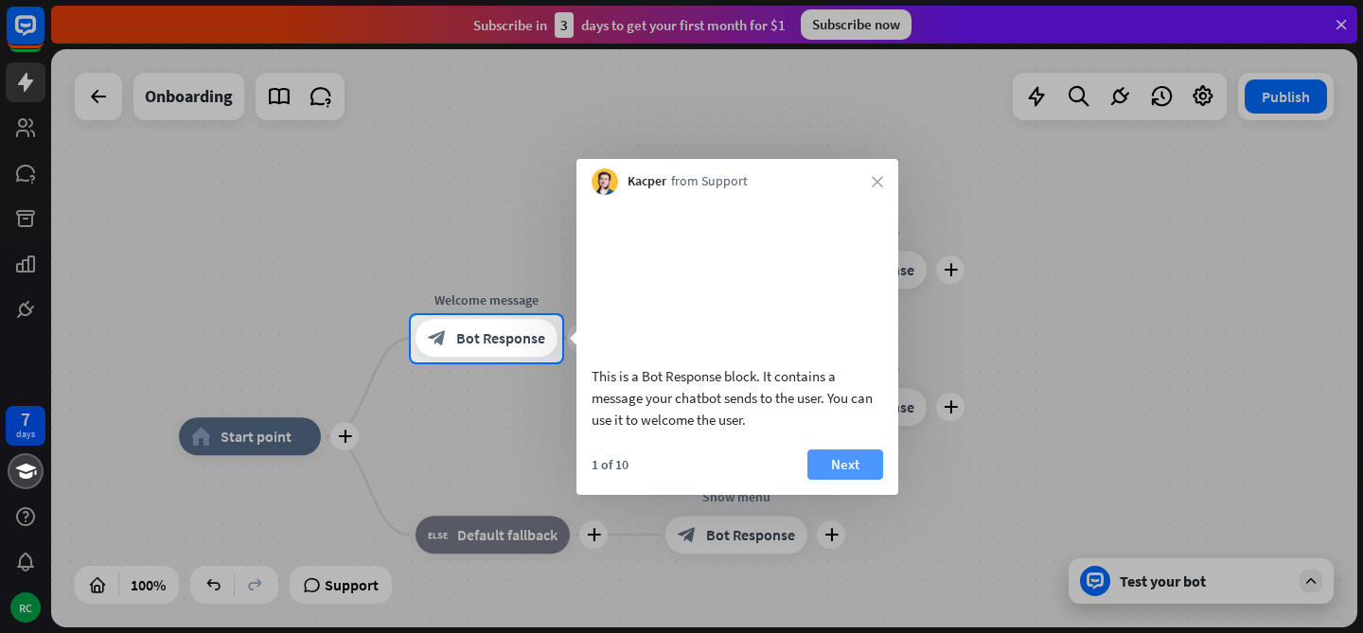
click at [843, 479] on button "Next" at bounding box center [845, 465] width 76 height 30
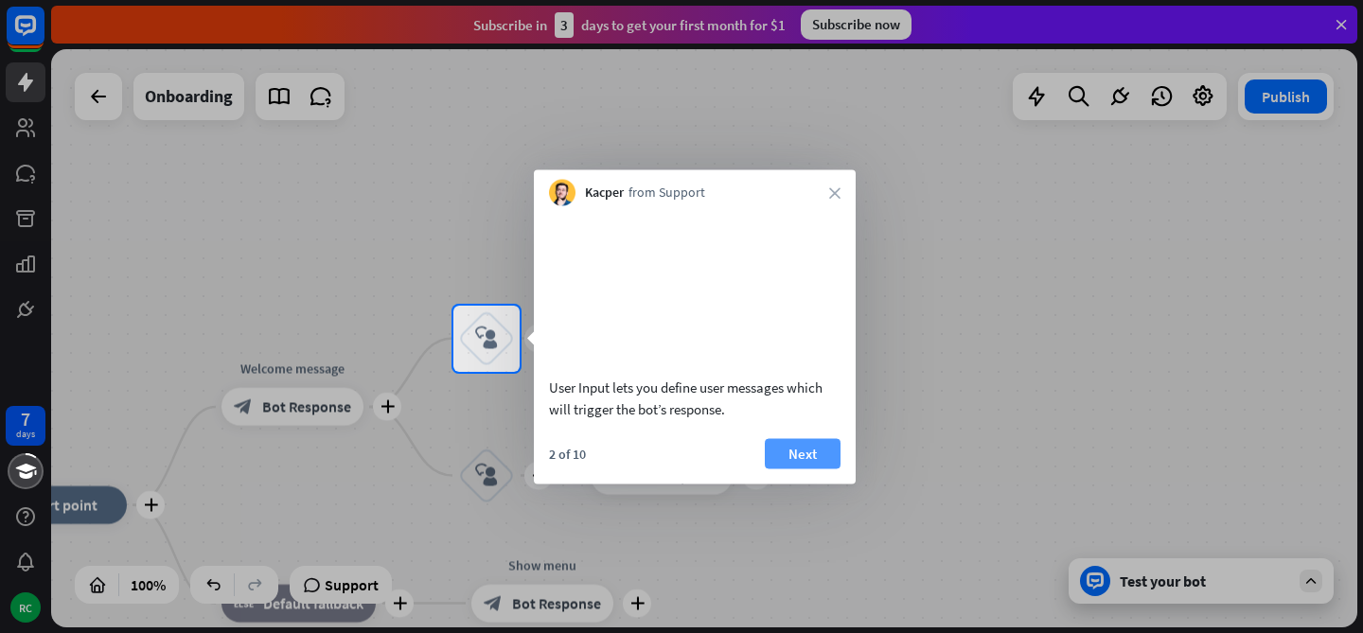
click at [816, 469] on button "Next" at bounding box center [803, 453] width 76 height 30
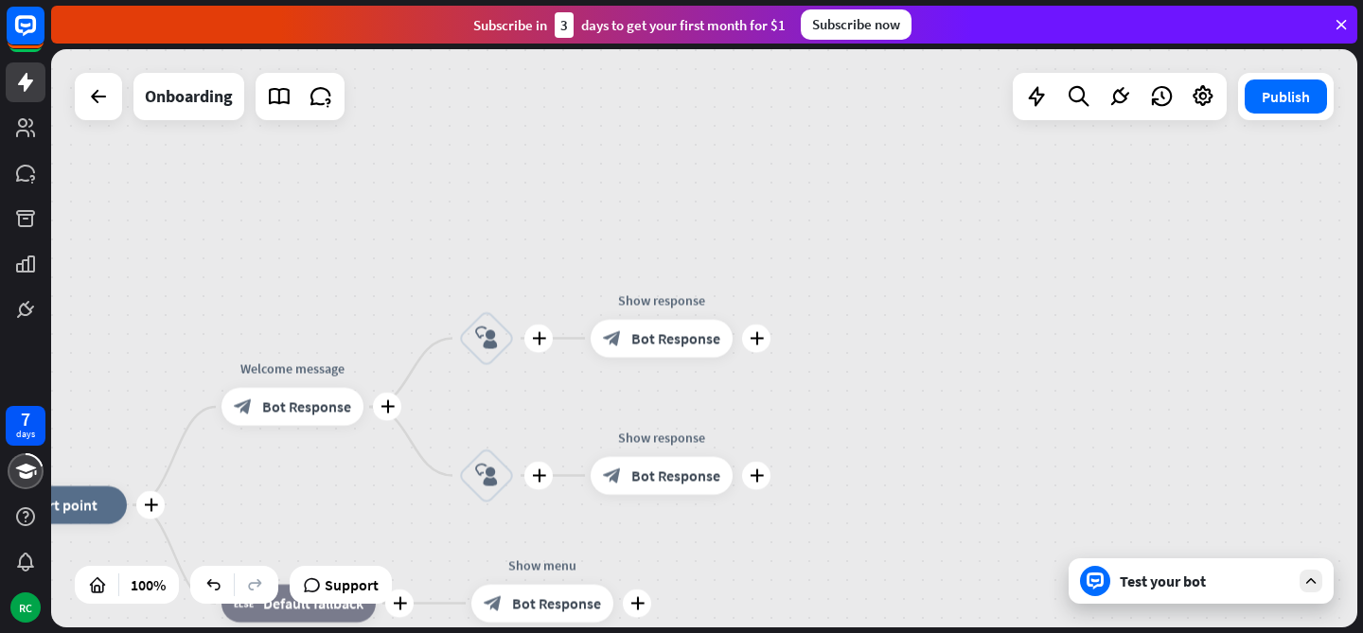
click at [816, 472] on div "plus home_2 Start point plus Welcome message block_bot_response Bot Response pl…" at bounding box center [704, 338] width 1306 height 578
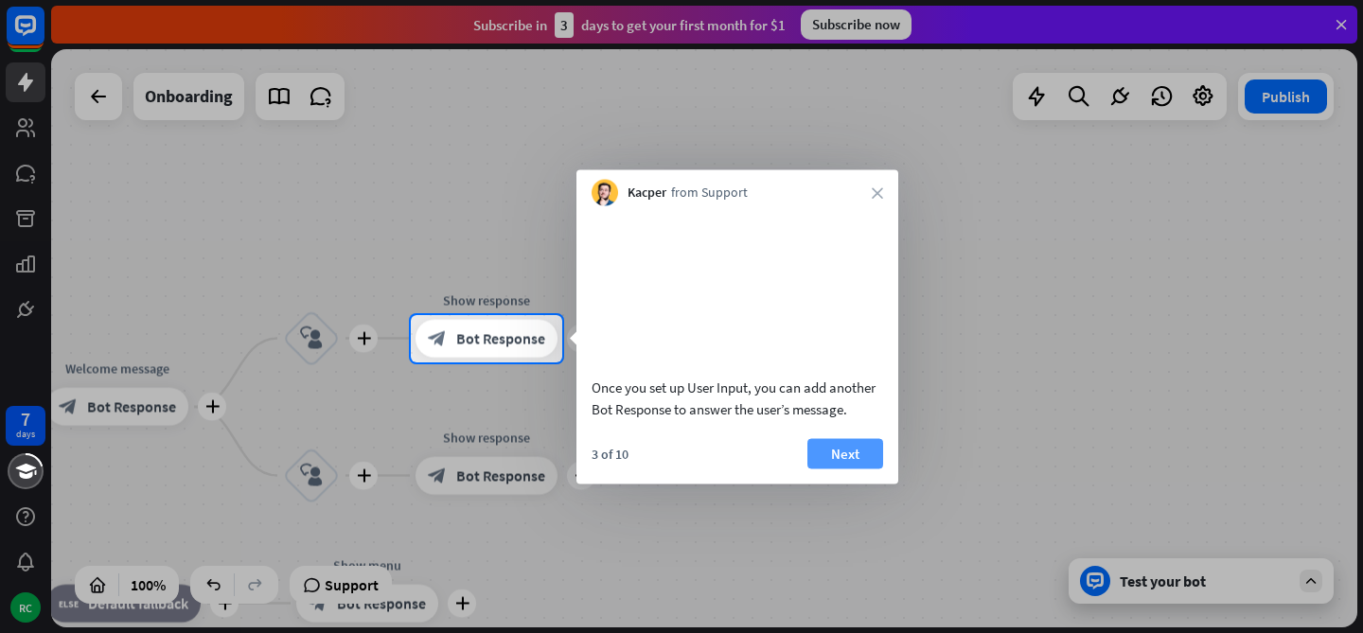
click at [843, 469] on button "Next" at bounding box center [845, 453] width 76 height 30
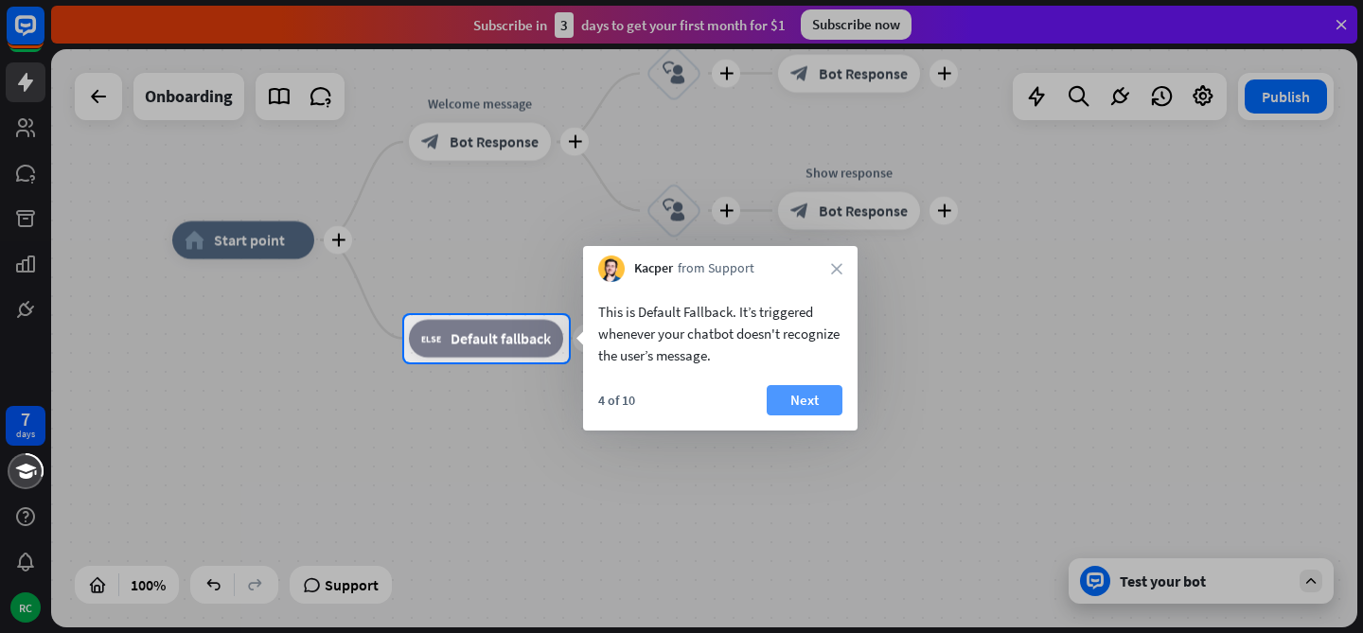
click at [793, 404] on button "Next" at bounding box center [805, 400] width 76 height 30
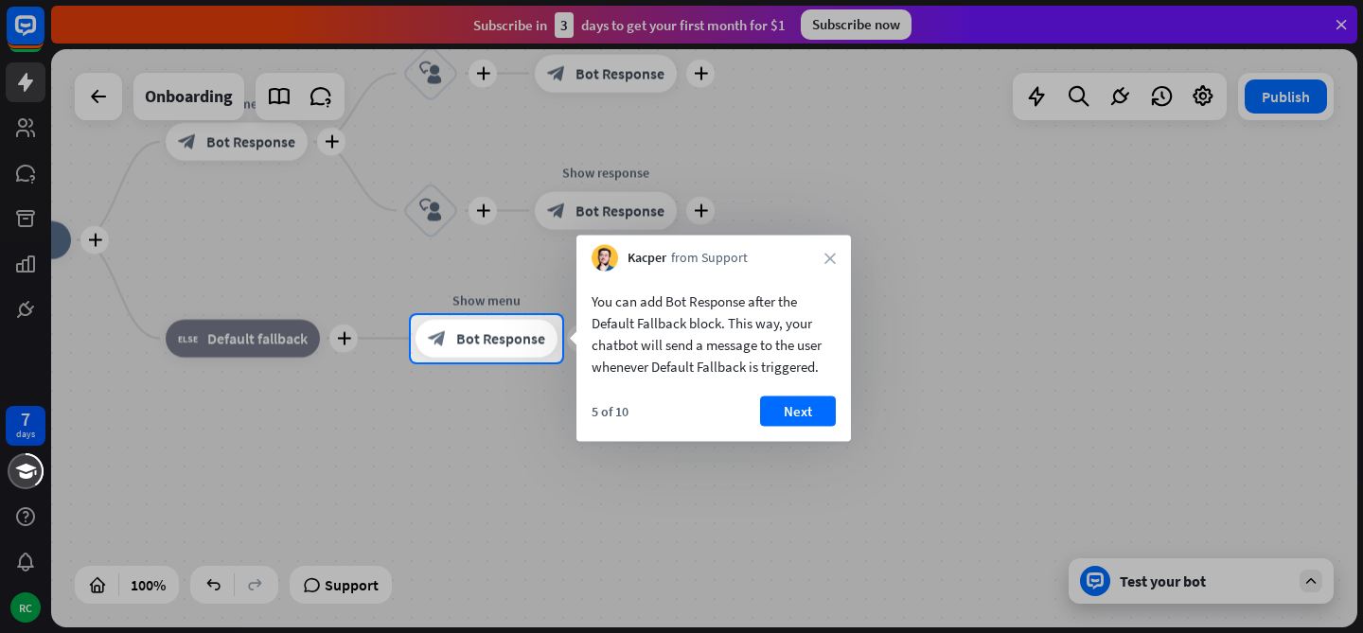
click at [793, 404] on button "Next" at bounding box center [798, 412] width 76 height 30
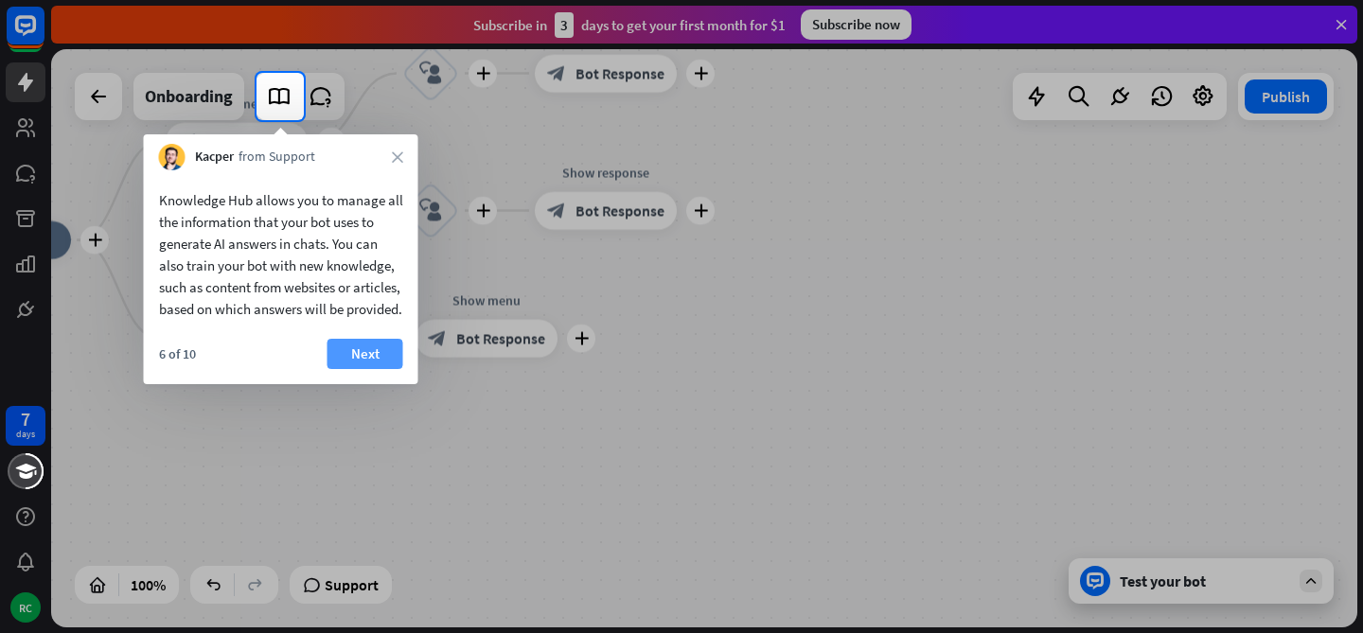
click at [366, 368] on button "Next" at bounding box center [366, 354] width 76 height 30
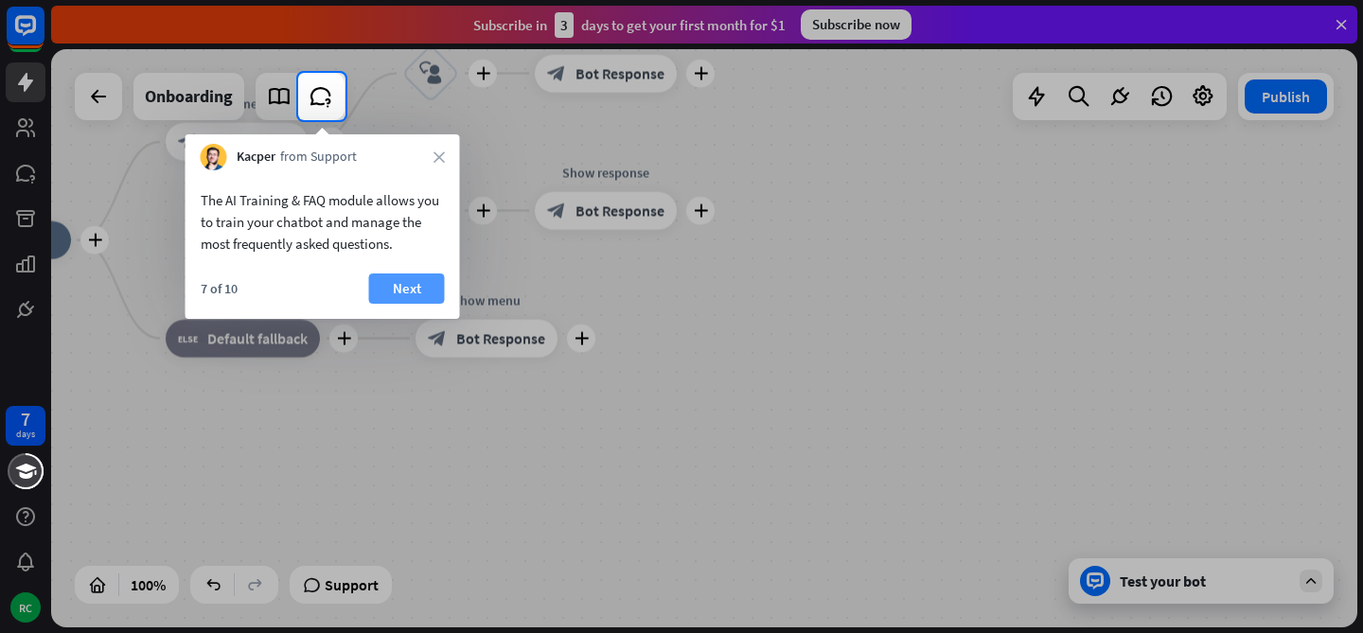
click at [426, 280] on button "Next" at bounding box center [407, 289] width 76 height 30
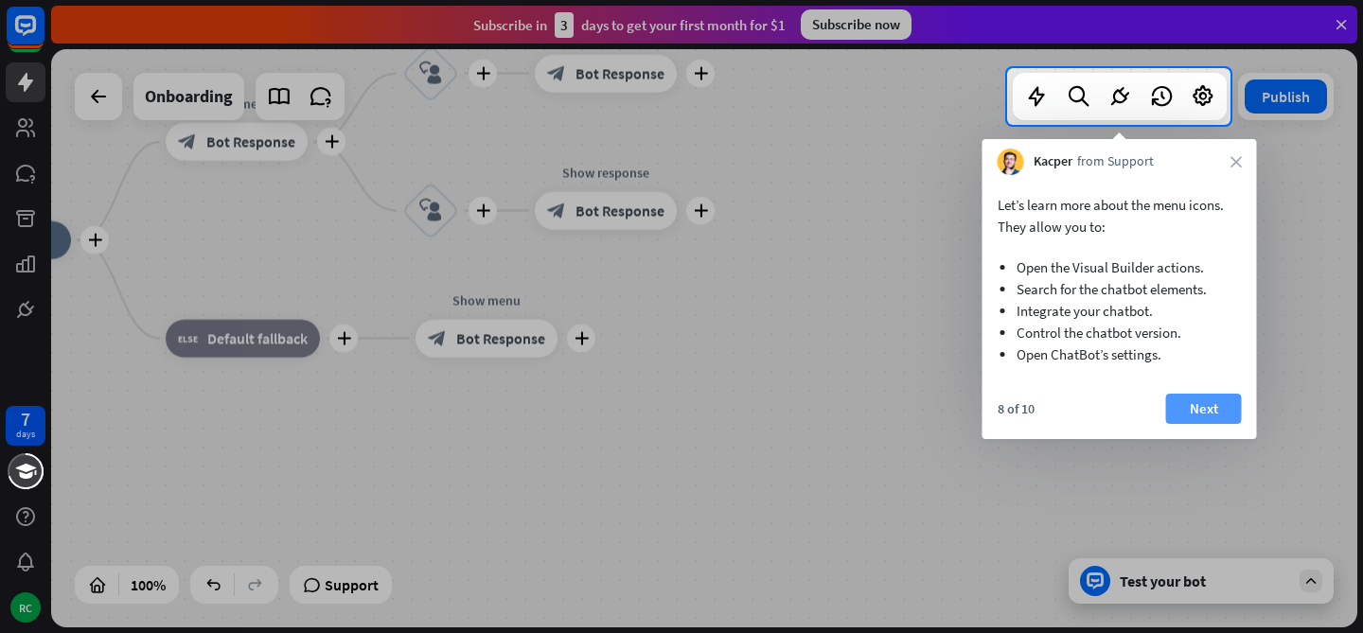
click at [1202, 397] on button "Next" at bounding box center [1204, 409] width 76 height 30
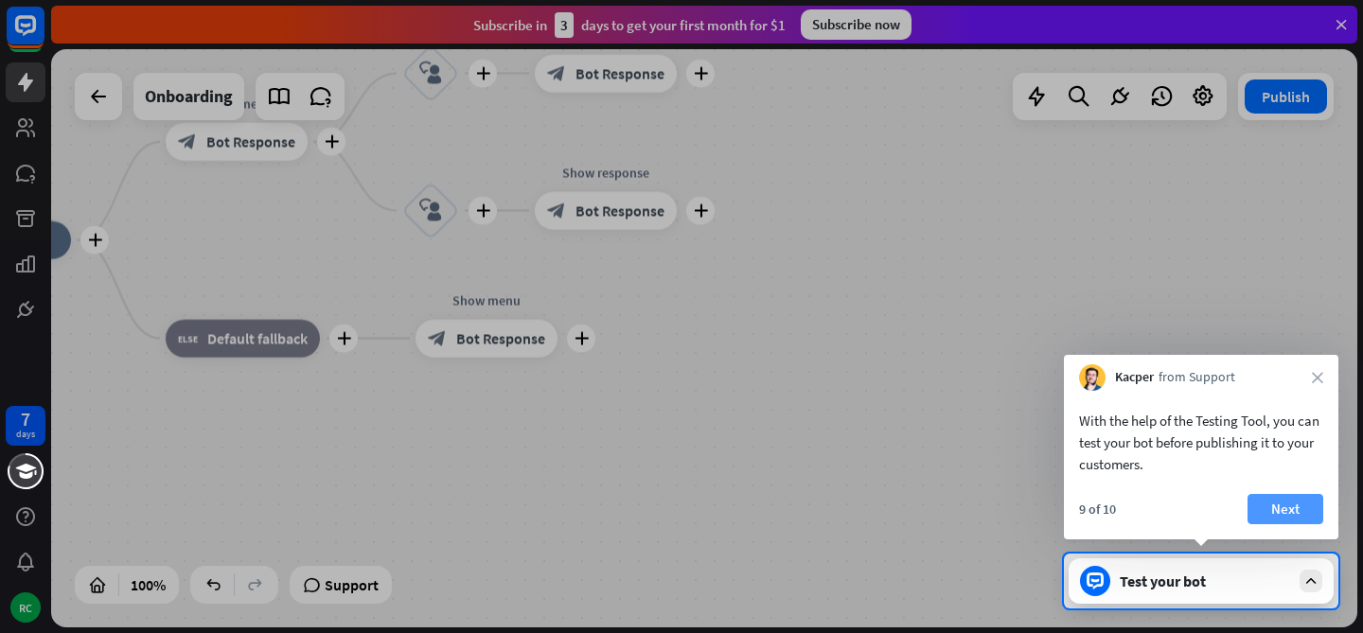
click at [1263, 498] on button "Next" at bounding box center [1286, 509] width 76 height 30
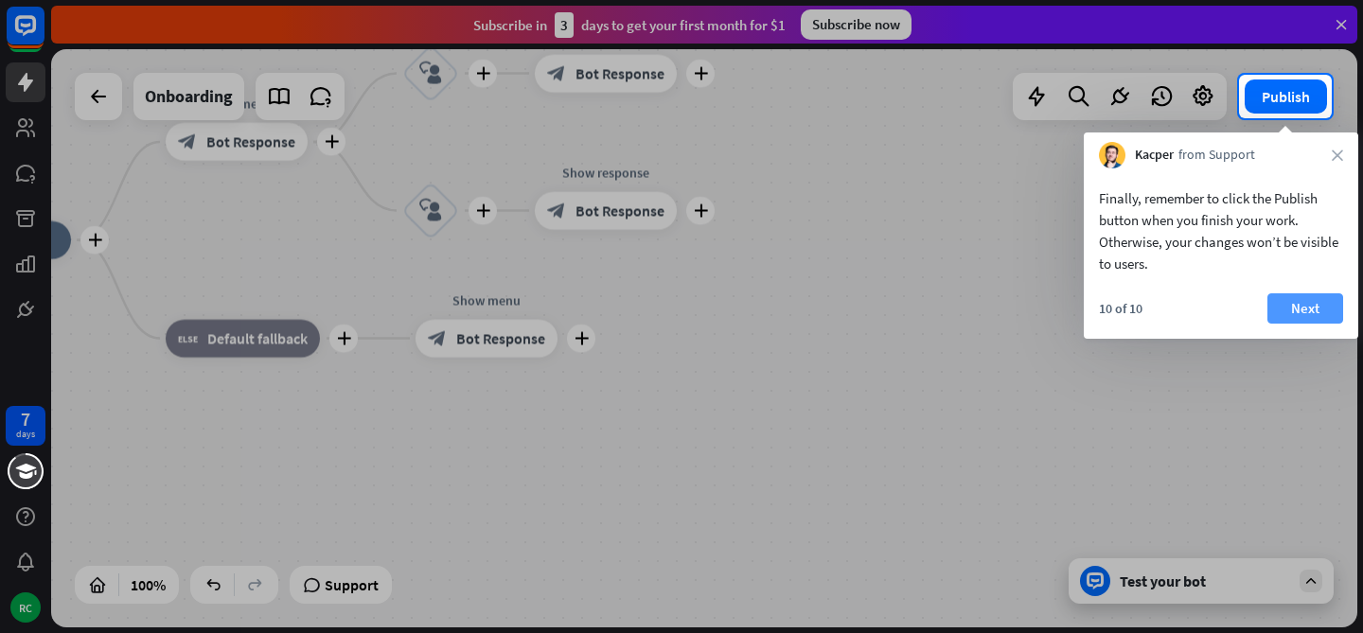
click at [1304, 306] on button "Next" at bounding box center [1306, 308] width 76 height 30
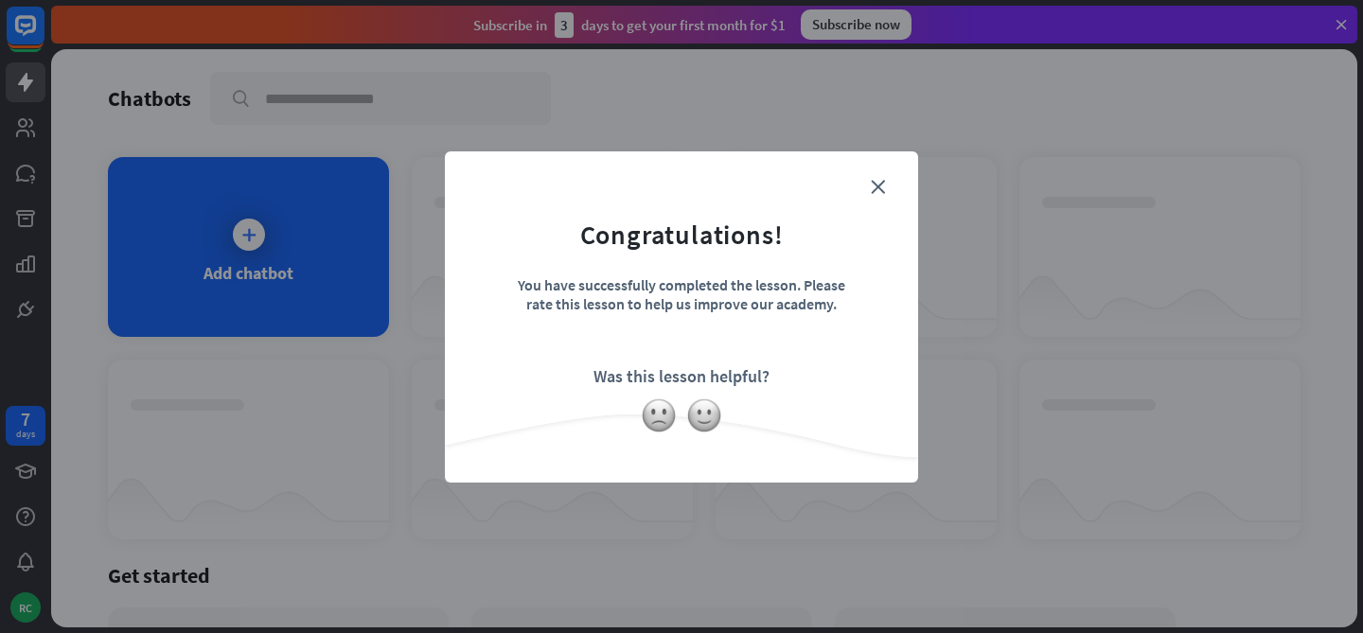
click at [867, 186] on form "Congratulations! You have successfully completed the lesson. Please rate this l…" at bounding box center [682, 288] width 426 height 226
click at [874, 187] on icon "close" at bounding box center [878, 187] width 14 height 14
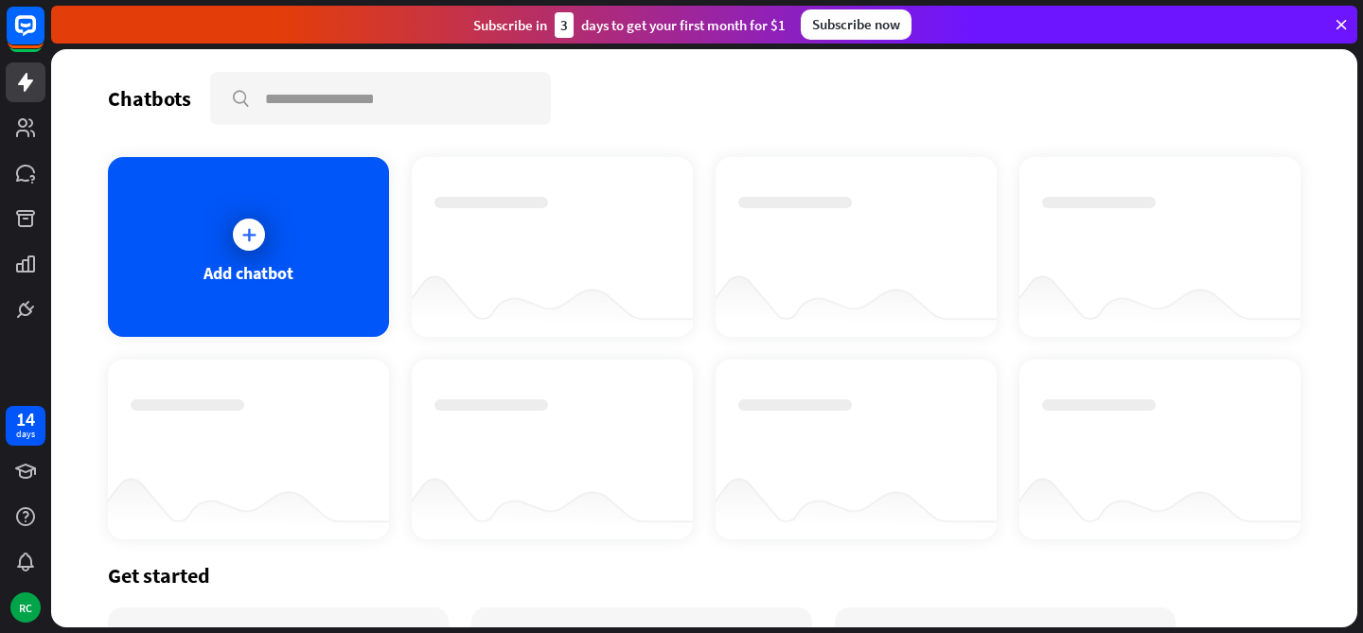
click at [258, 222] on div at bounding box center [248, 234] width 47 height 47
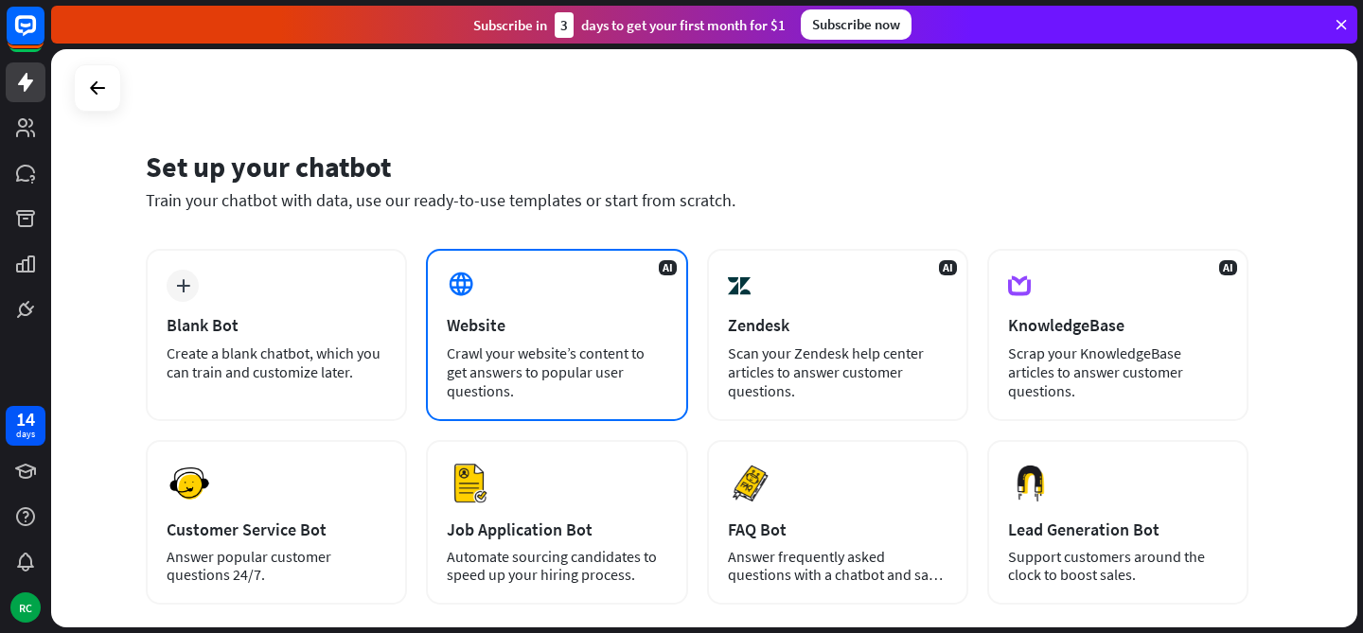
click at [555, 298] on div "AI Website Crawl your website’s content to get answers to popular user question…" at bounding box center [556, 335] width 261 height 172
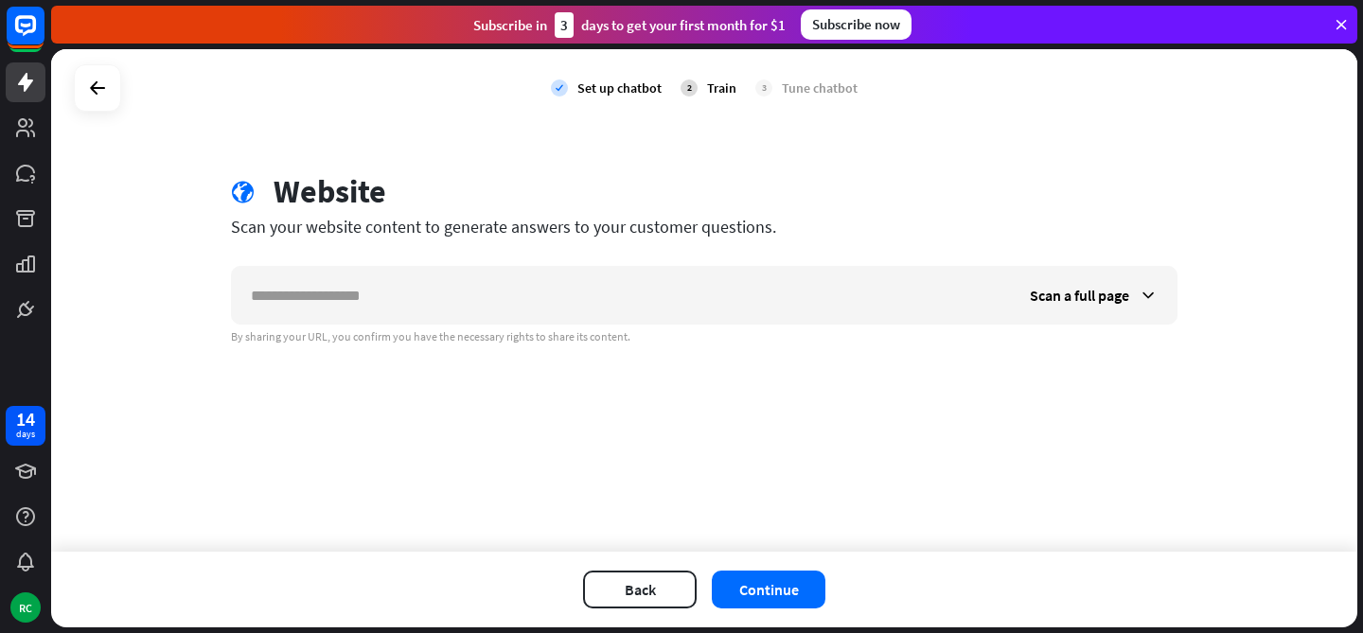
click at [555, 298] on input "text" at bounding box center [621, 295] width 779 height 57
click at [1125, 310] on div "Scan a full page" at bounding box center [1094, 295] width 166 height 57
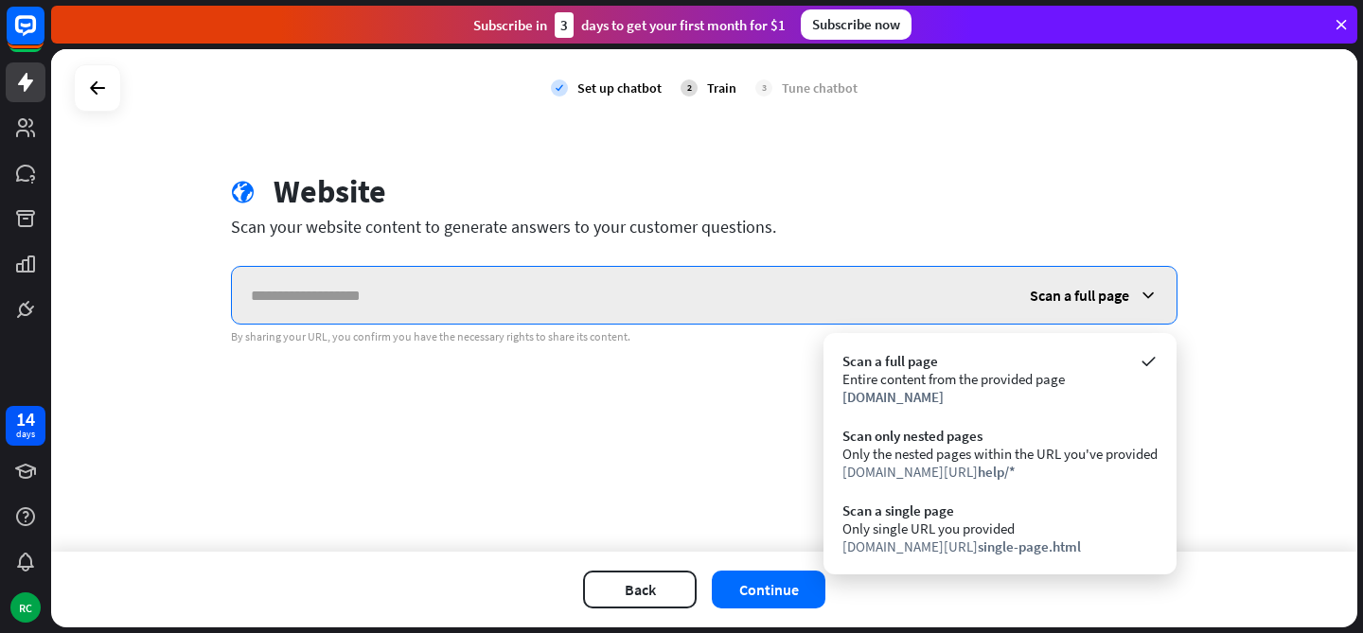
click at [374, 293] on input "text" at bounding box center [621, 295] width 779 height 57
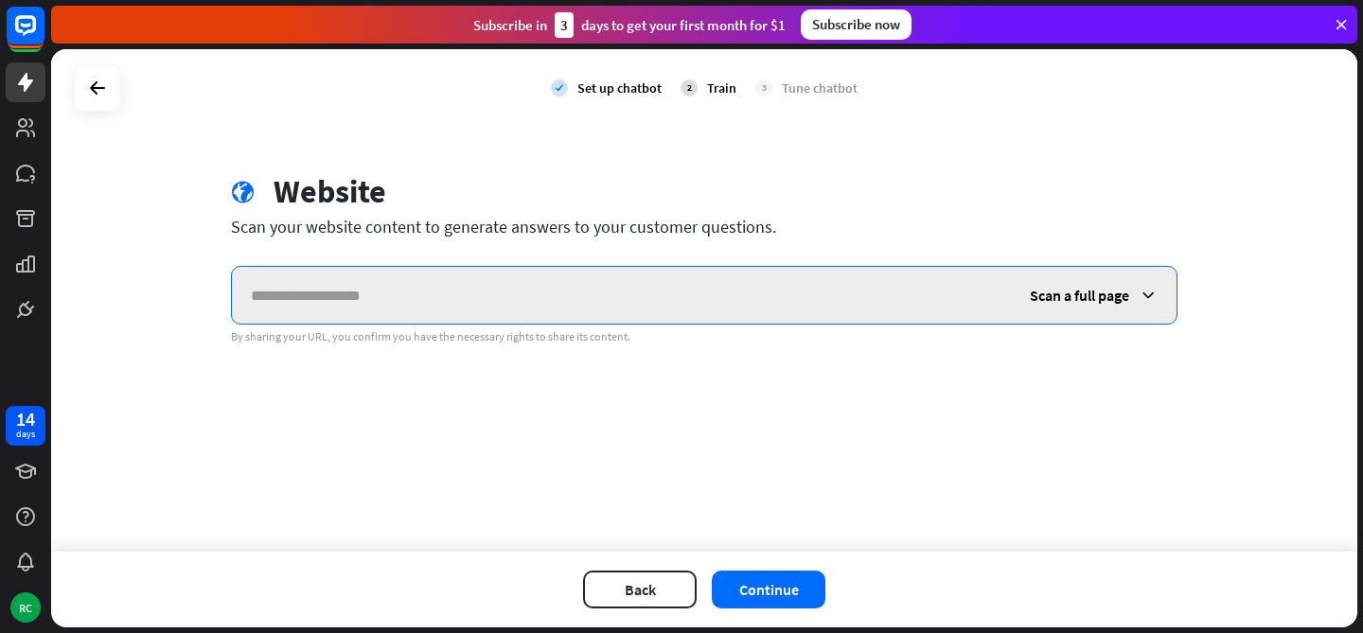
paste input "**********"
type input "**********"
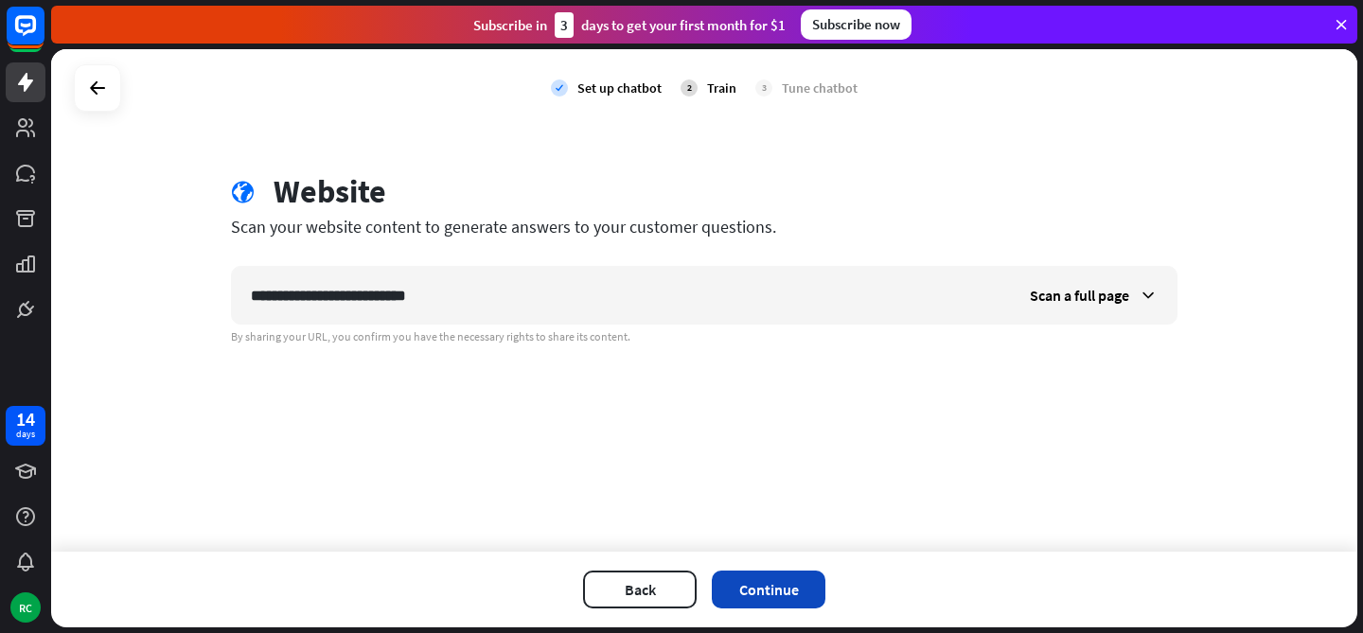
click at [783, 581] on button "Continue" at bounding box center [769, 590] width 114 height 38
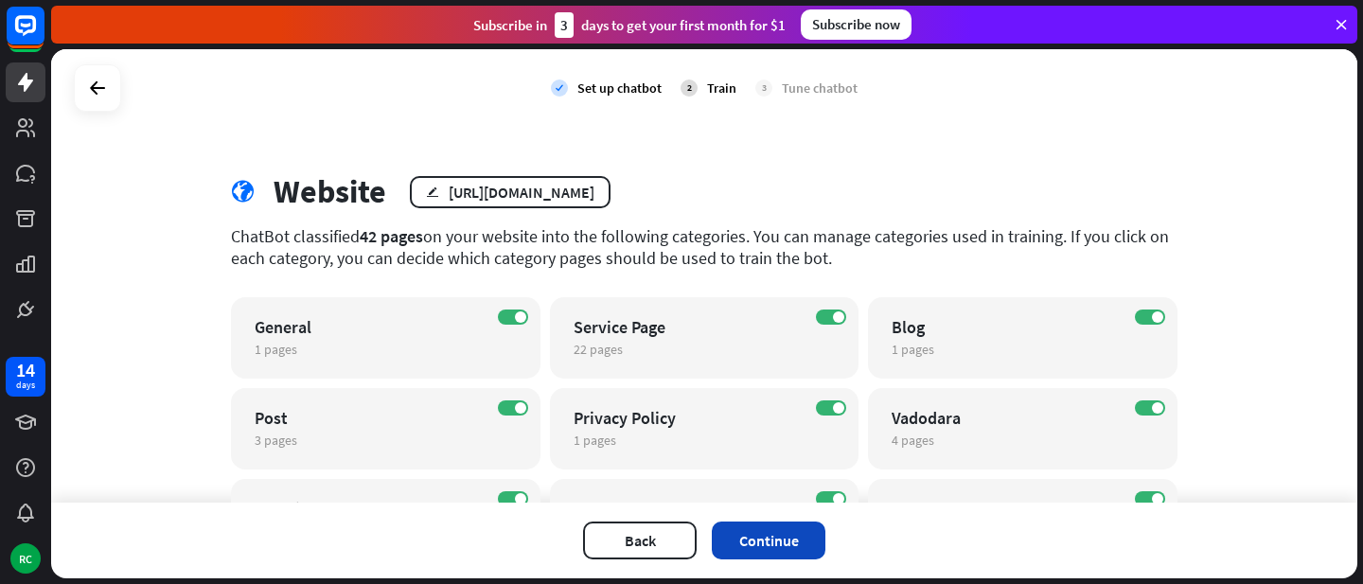
click at [776, 540] on button "Continue" at bounding box center [769, 541] width 114 height 38
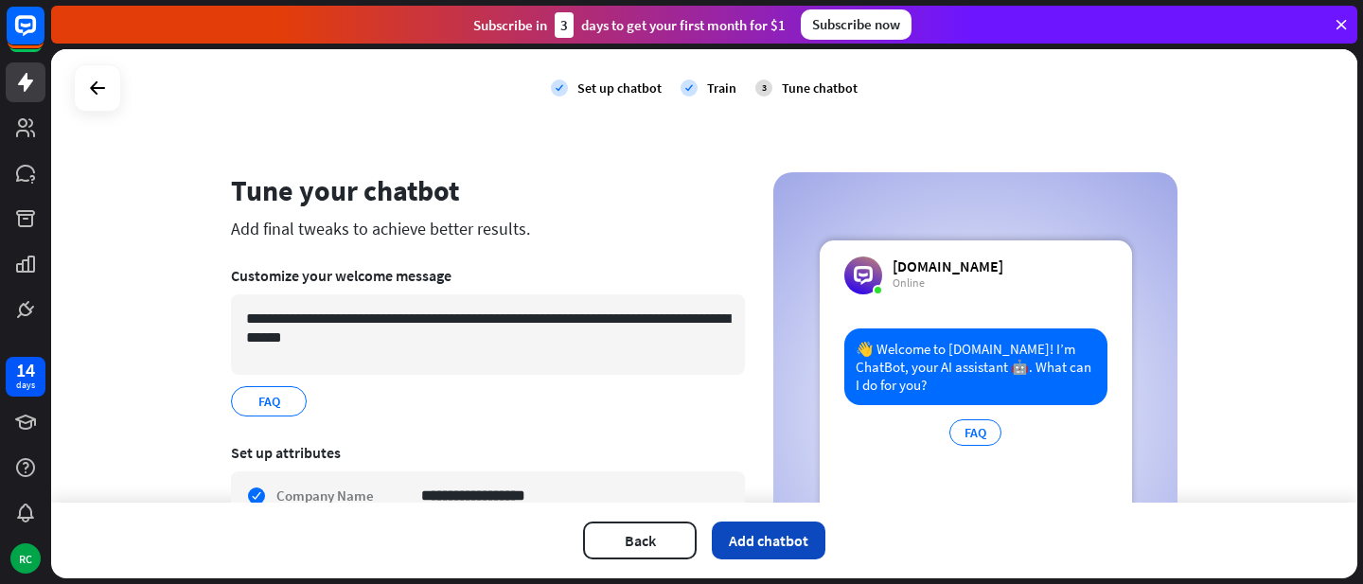
click at [789, 543] on button "Add chatbot" at bounding box center [769, 541] width 114 height 38
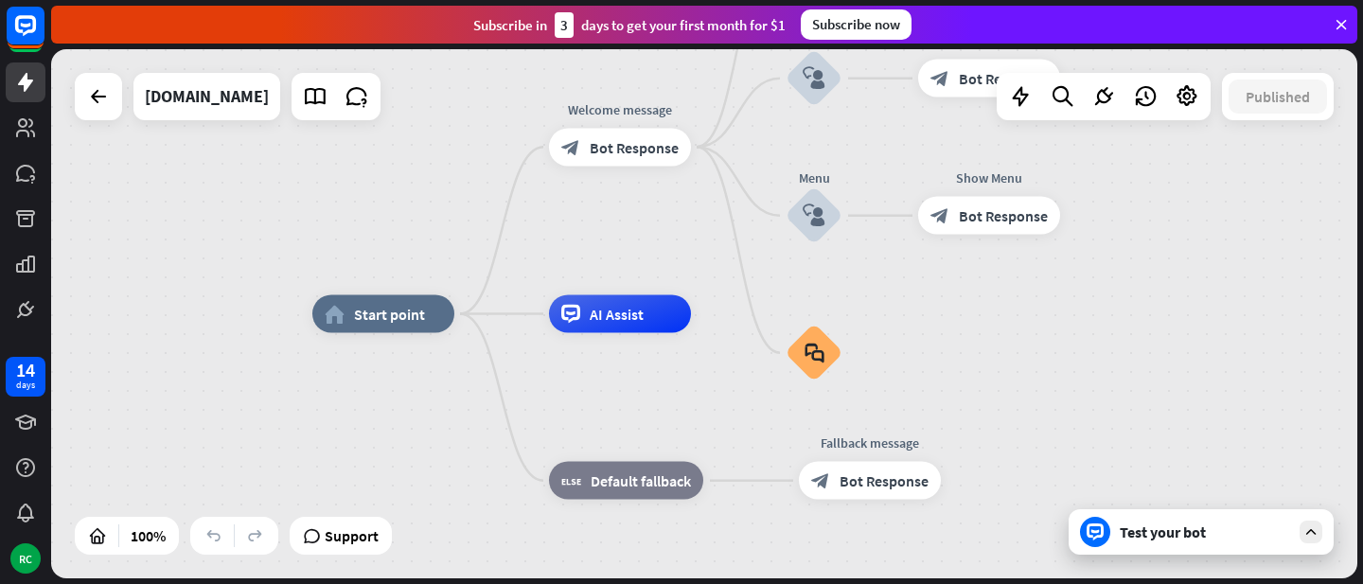
click at [1176, 536] on div "Test your bot" at bounding box center [1205, 532] width 170 height 19
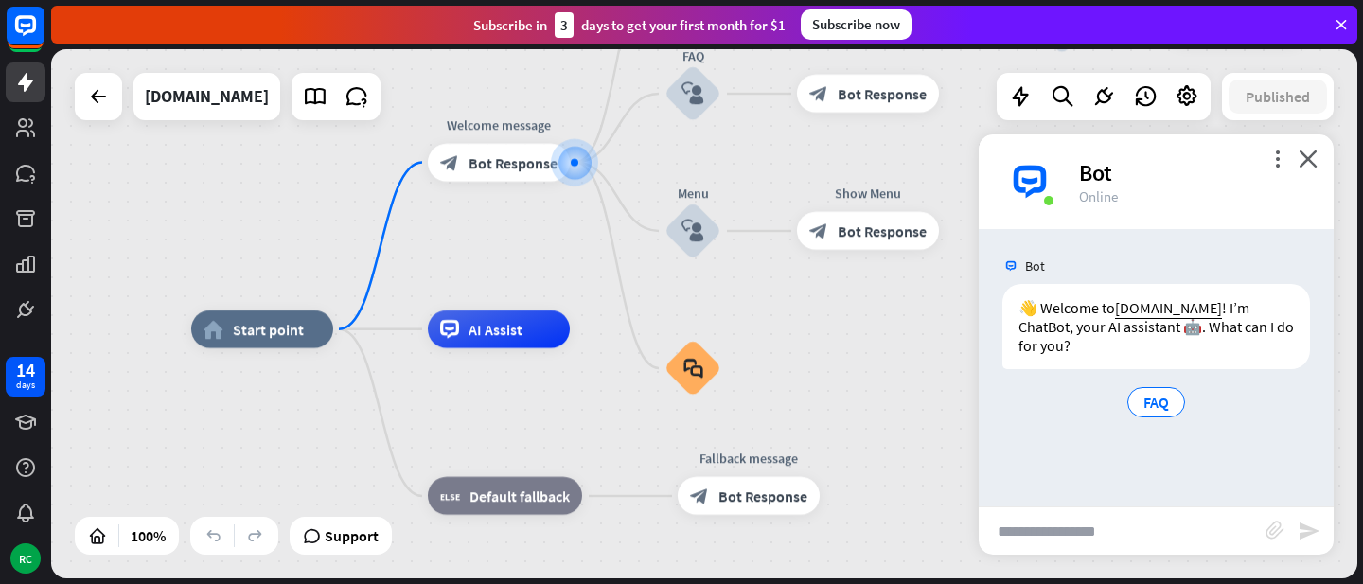
drag, startPoint x: 773, startPoint y: 308, endPoint x: 786, endPoint y: 156, distance: 152.0
click at [786, 156] on div "home_2 Start point Welcome message block_bot_response Bot Response Back to Menu…" at bounding box center [704, 313] width 1306 height 529
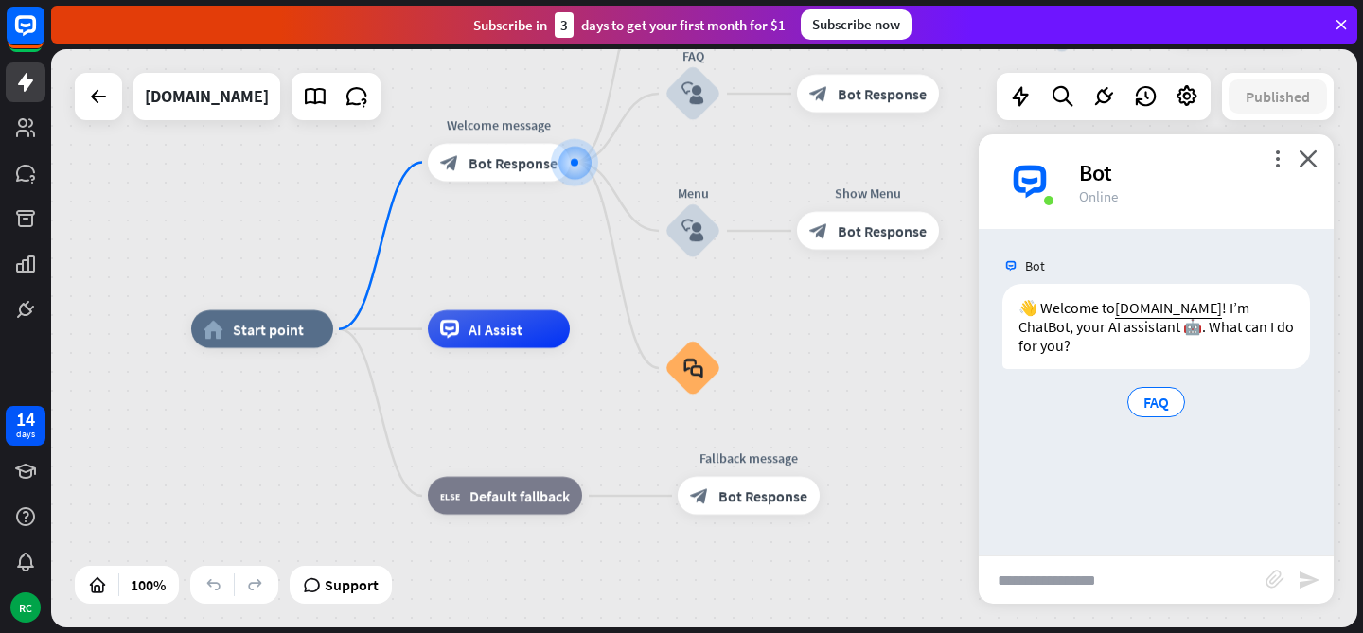
click at [1079, 574] on input "text" at bounding box center [1122, 580] width 287 height 47
type input "**********"
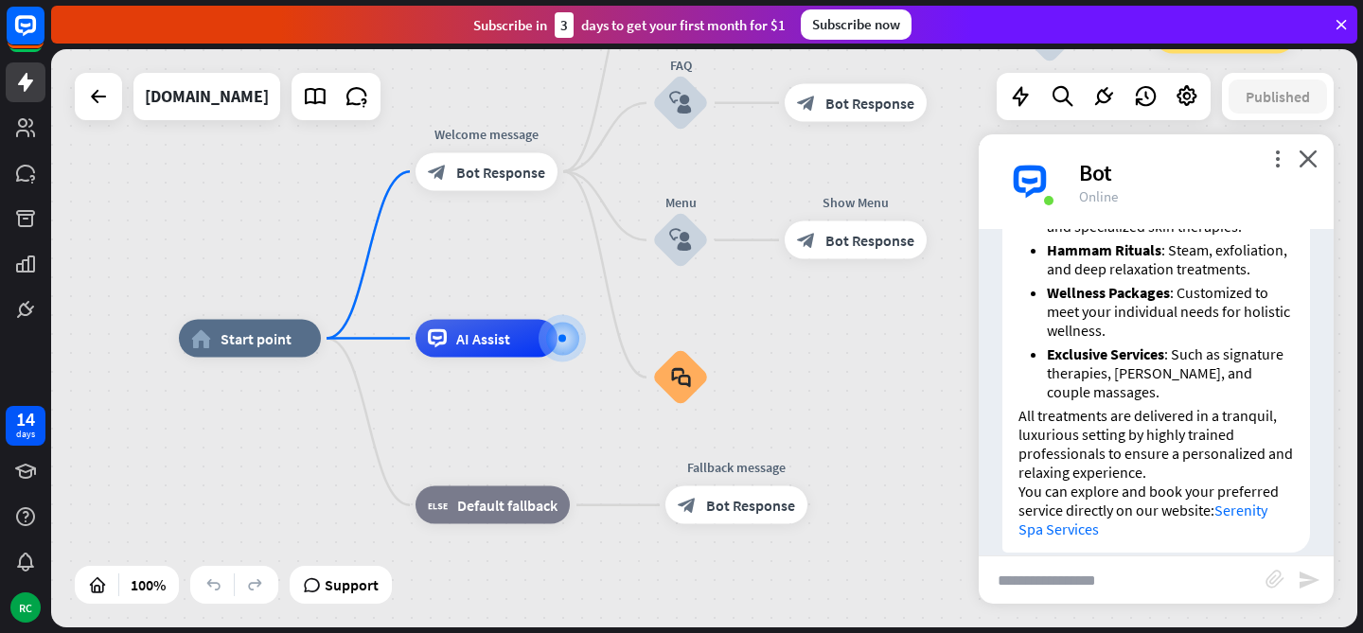
scroll to position [529, 0]
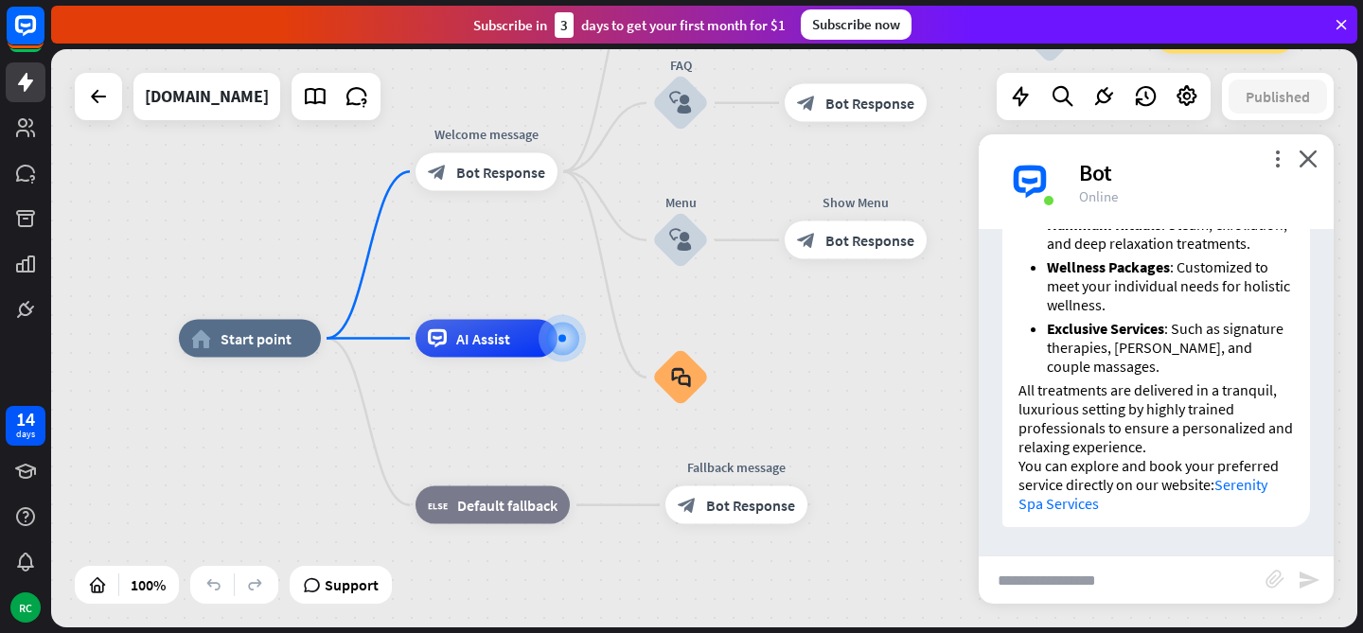
click at [1069, 576] on input "text" at bounding box center [1122, 580] width 287 height 47
type input "**********"
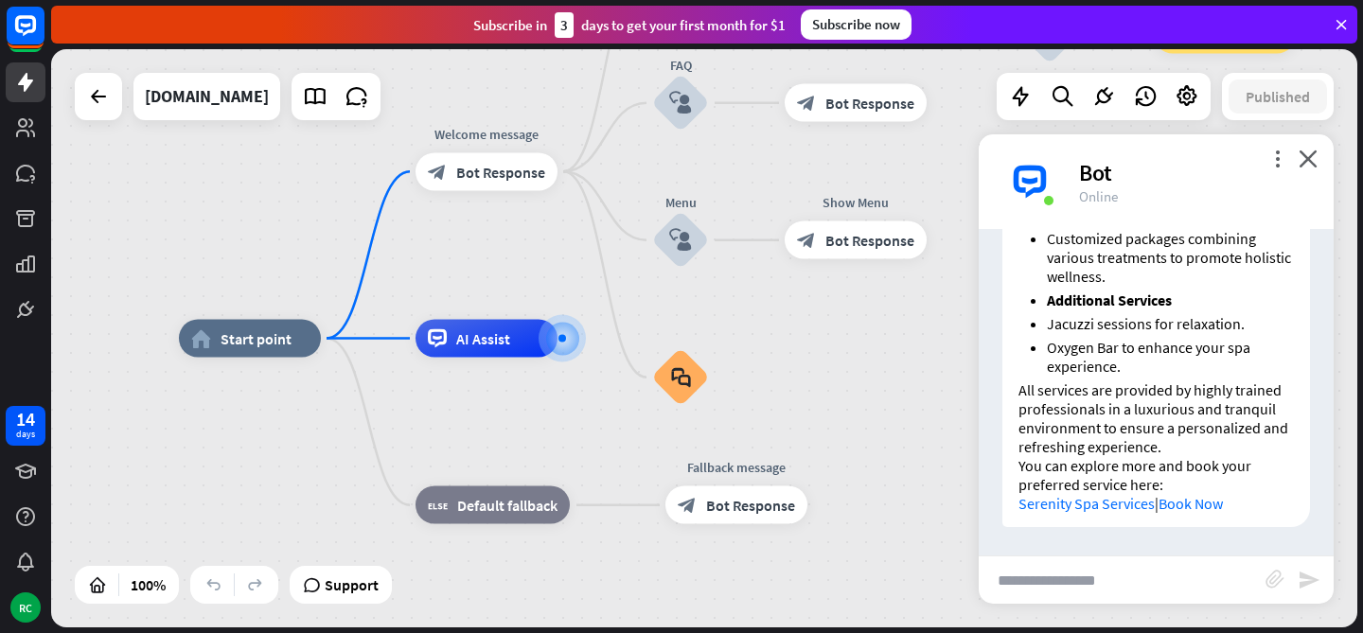
scroll to position [1586, 0]
type input "**********"
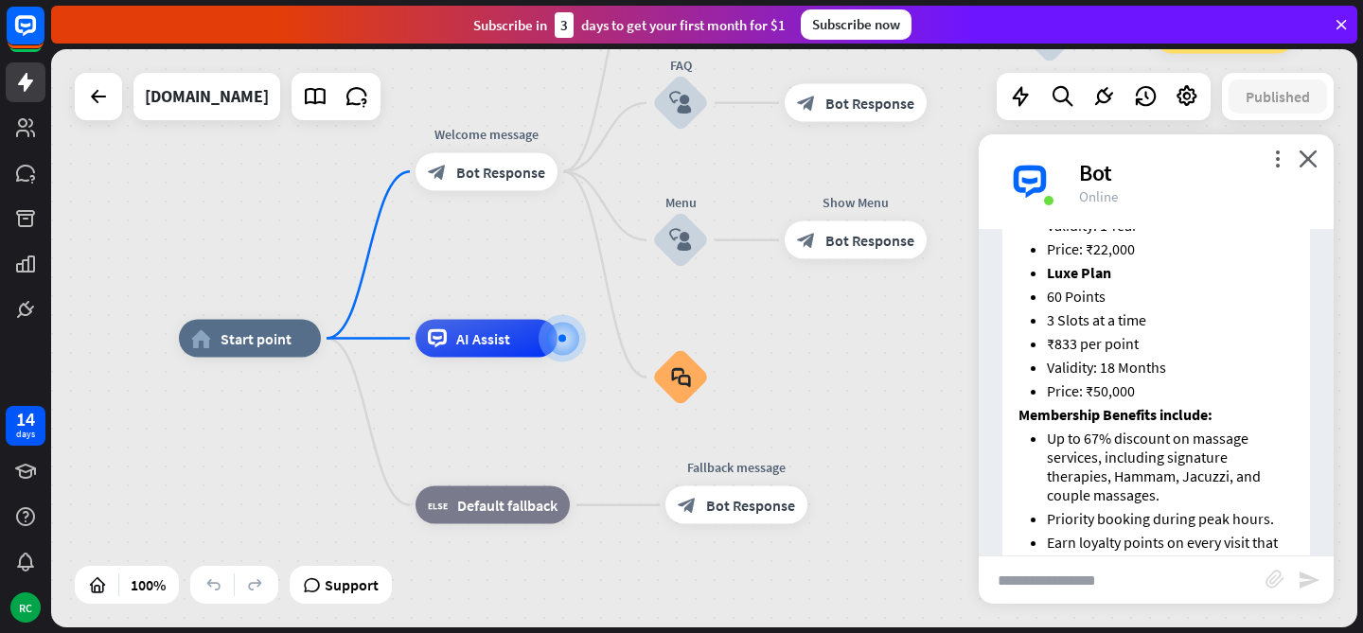
scroll to position [2566, 0]
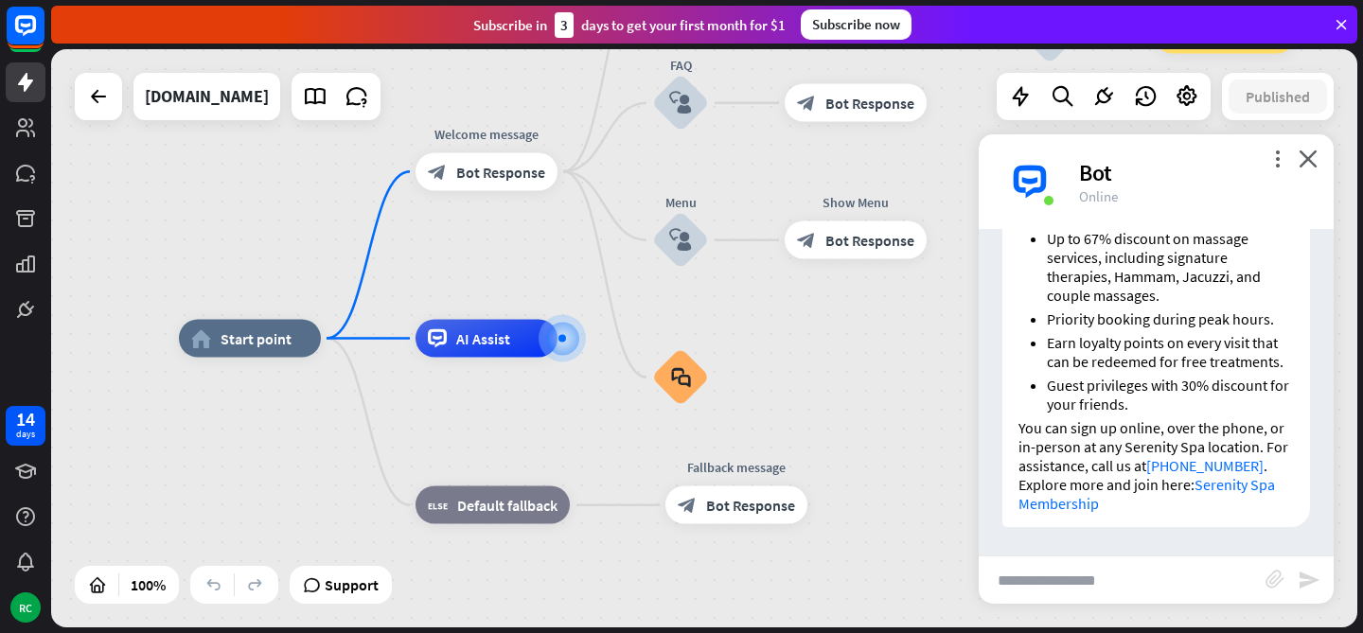
click at [1129, 562] on input "text" at bounding box center [1122, 580] width 287 height 47
type input "**********"
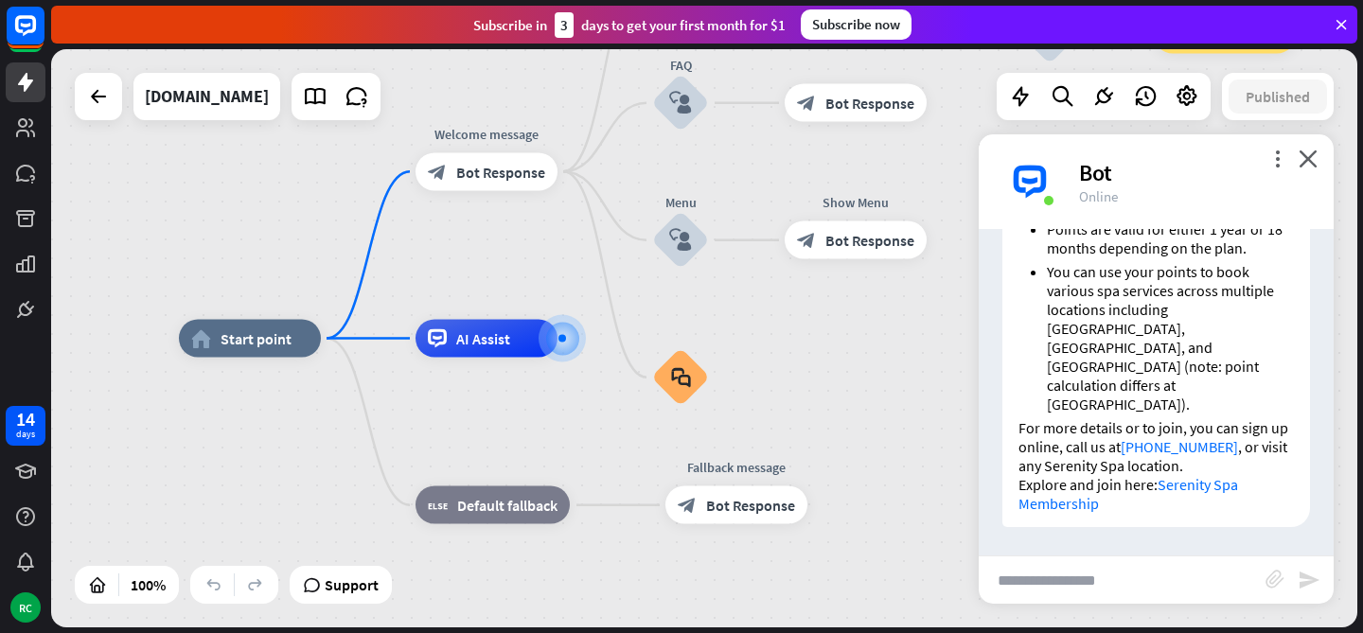
scroll to position [3926, 0]
click at [1025, 570] on input "text" at bounding box center [1122, 580] width 287 height 47
type input "**********"
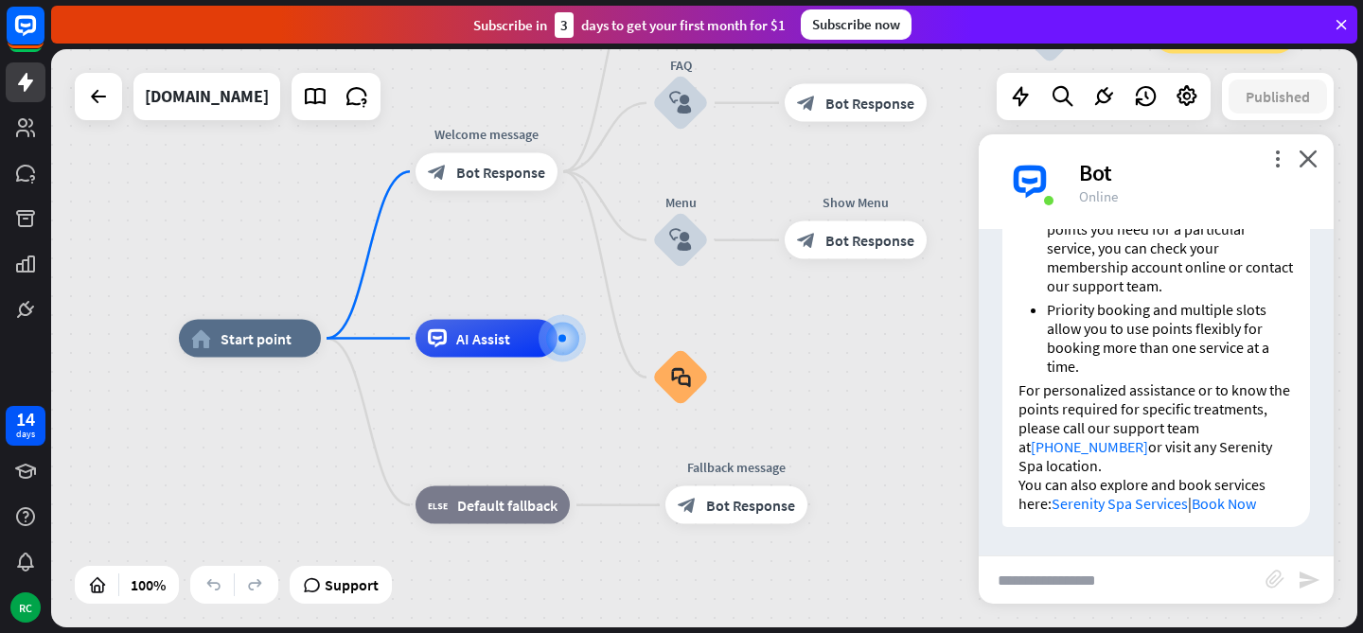
scroll to position [4864, 0]
